Goal: Task Accomplishment & Management: Manage account settings

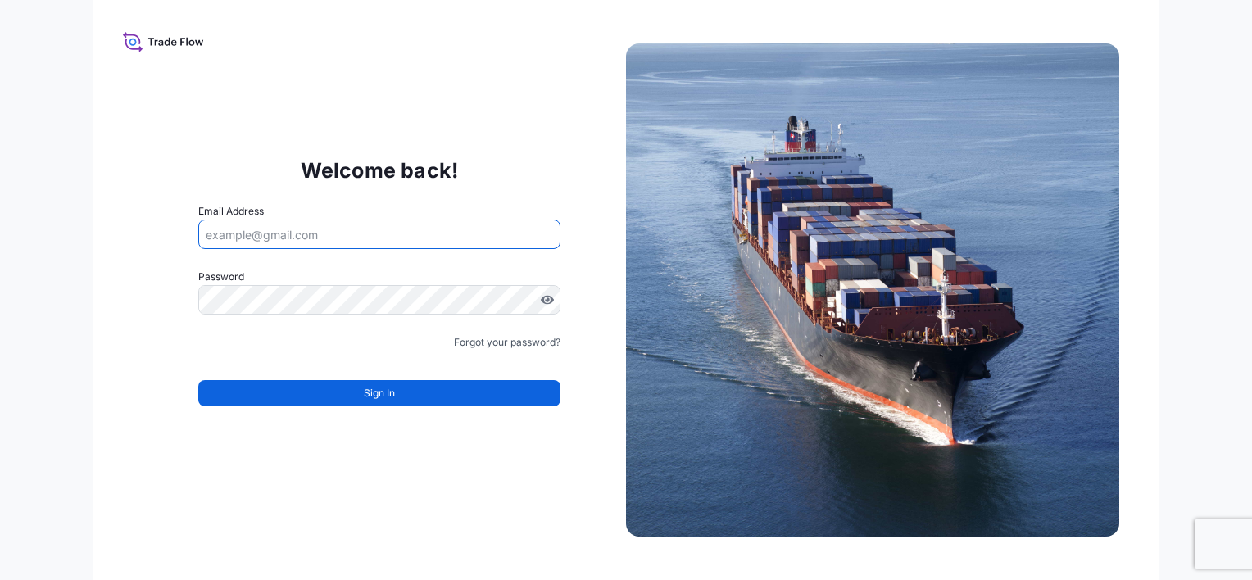
click at [331, 227] on input "Email Address" at bounding box center [379, 235] width 362 height 30
type input "[PERSON_NAME][EMAIL_ADDRESS][PERSON_NAME][DOMAIN_NAME]"
